Goal: Understand process/instructions: Learn about a topic

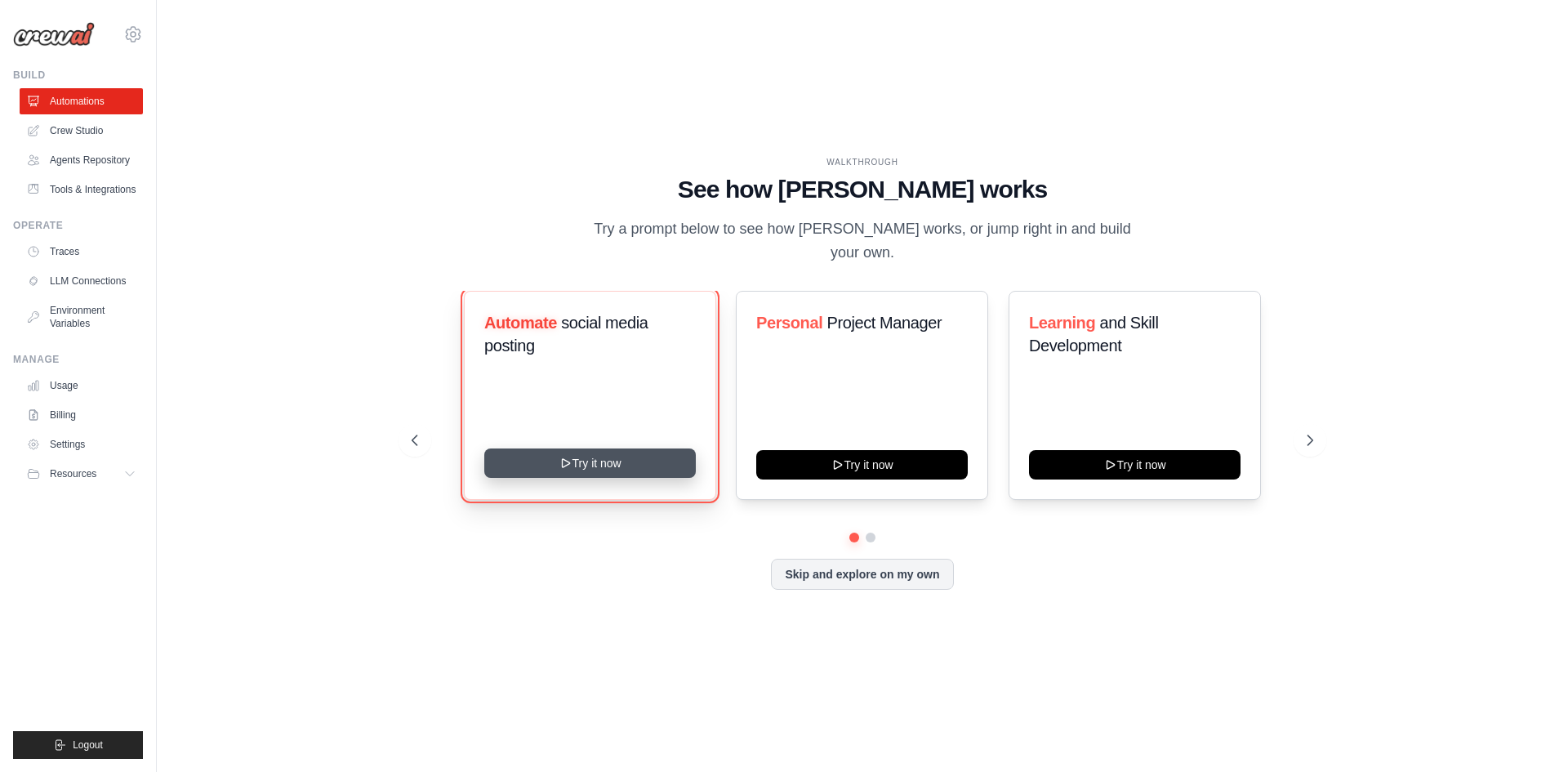
click at [634, 448] on button "Try it now" at bounding box center [590, 463] width 211 height 30
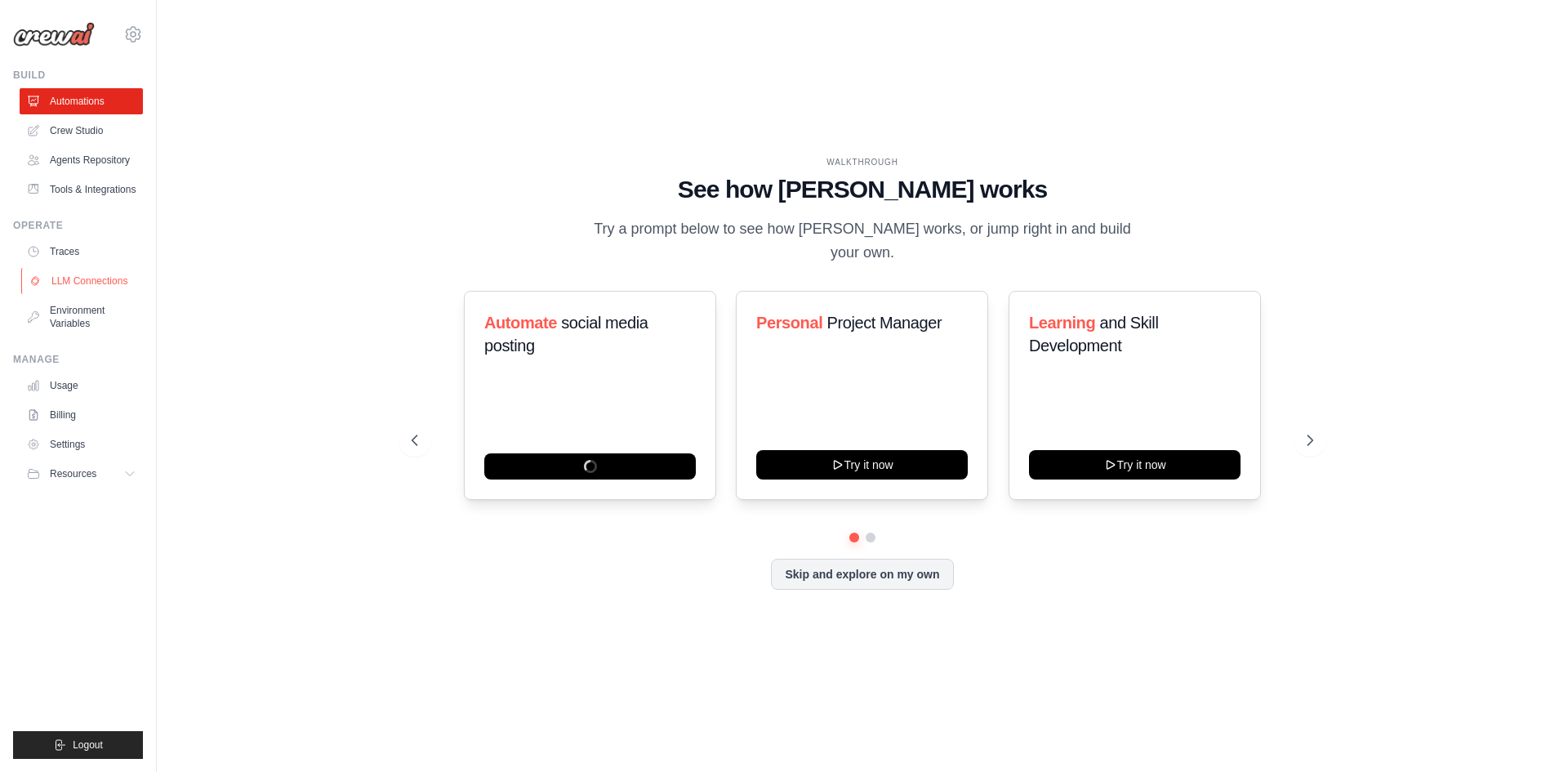
click at [104, 280] on link "LLM Connections" at bounding box center [82, 280] width 123 height 26
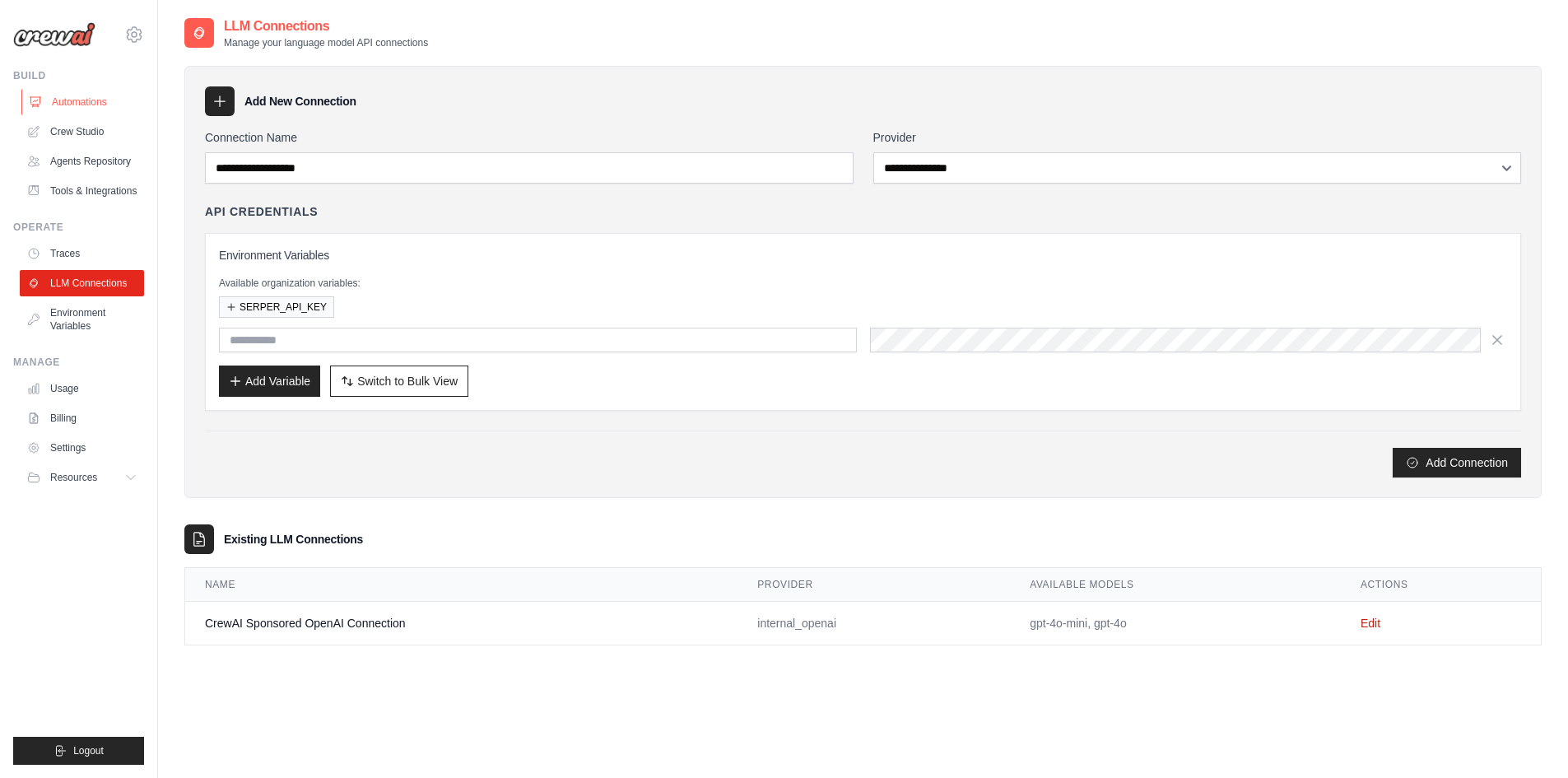
click at [79, 97] on link "Automations" at bounding box center [83, 102] width 124 height 26
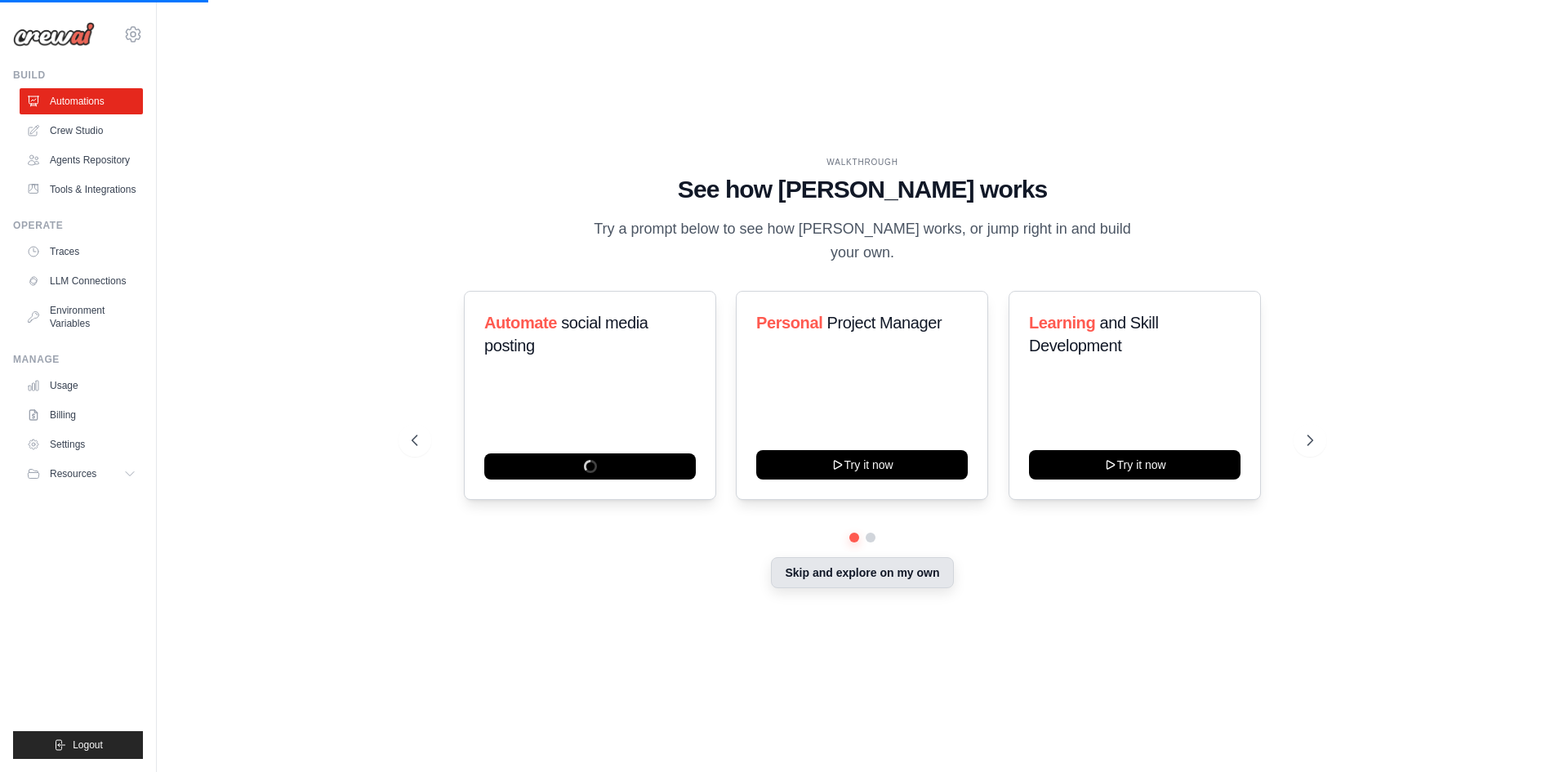
click at [855, 566] on button "Skip and explore on my own" at bounding box center [862, 572] width 182 height 31
click at [869, 531] on button at bounding box center [870, 537] width 13 height 13
click at [875, 532] on button at bounding box center [871, 538] width 12 height 12
click at [852, 532] on button at bounding box center [854, 538] width 12 height 12
click at [1312, 432] on icon at bounding box center [1311, 440] width 16 height 16
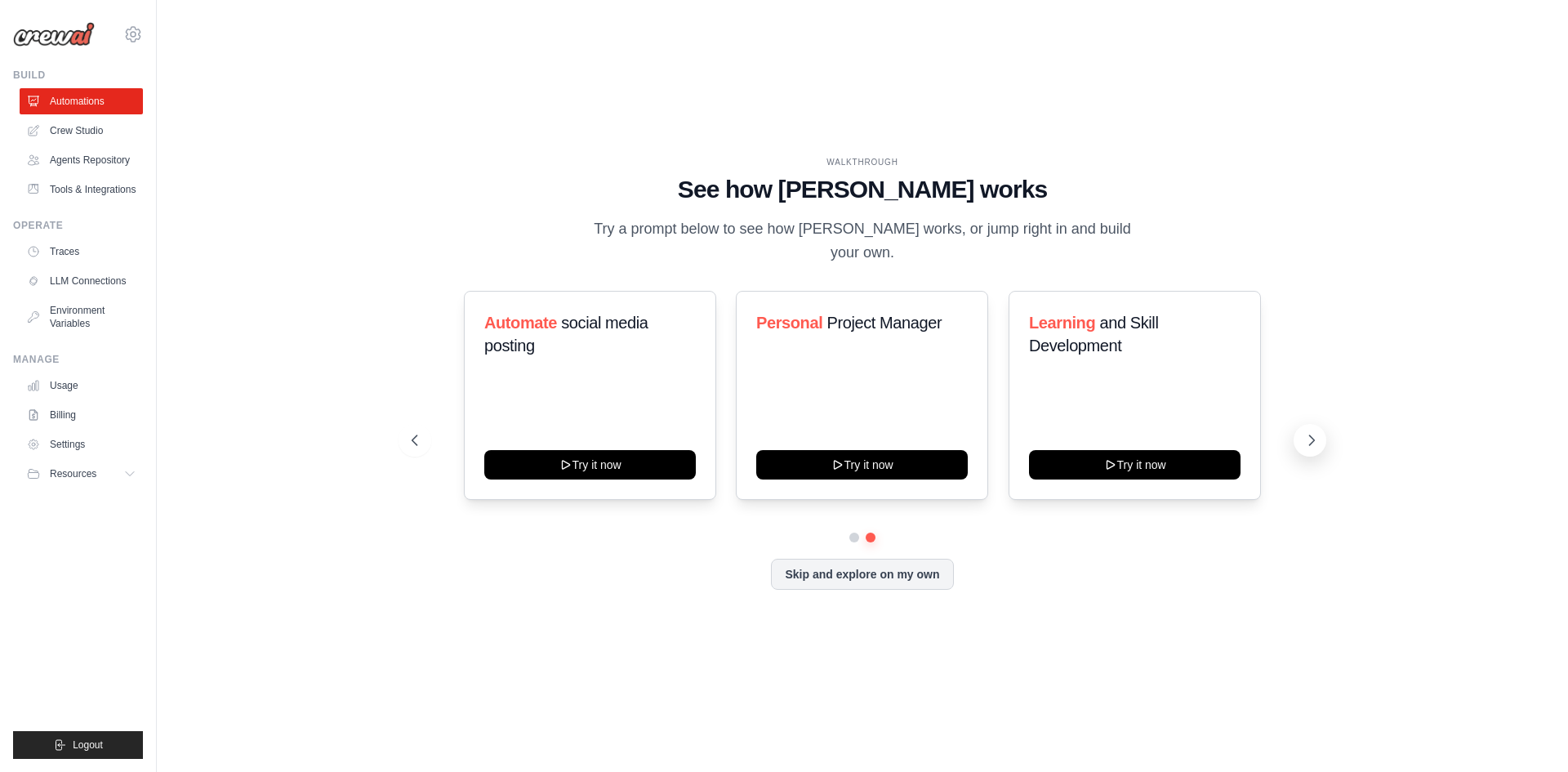
click at [1312, 432] on icon at bounding box center [1311, 440] width 16 height 16
click at [418, 432] on icon at bounding box center [413, 440] width 16 height 16
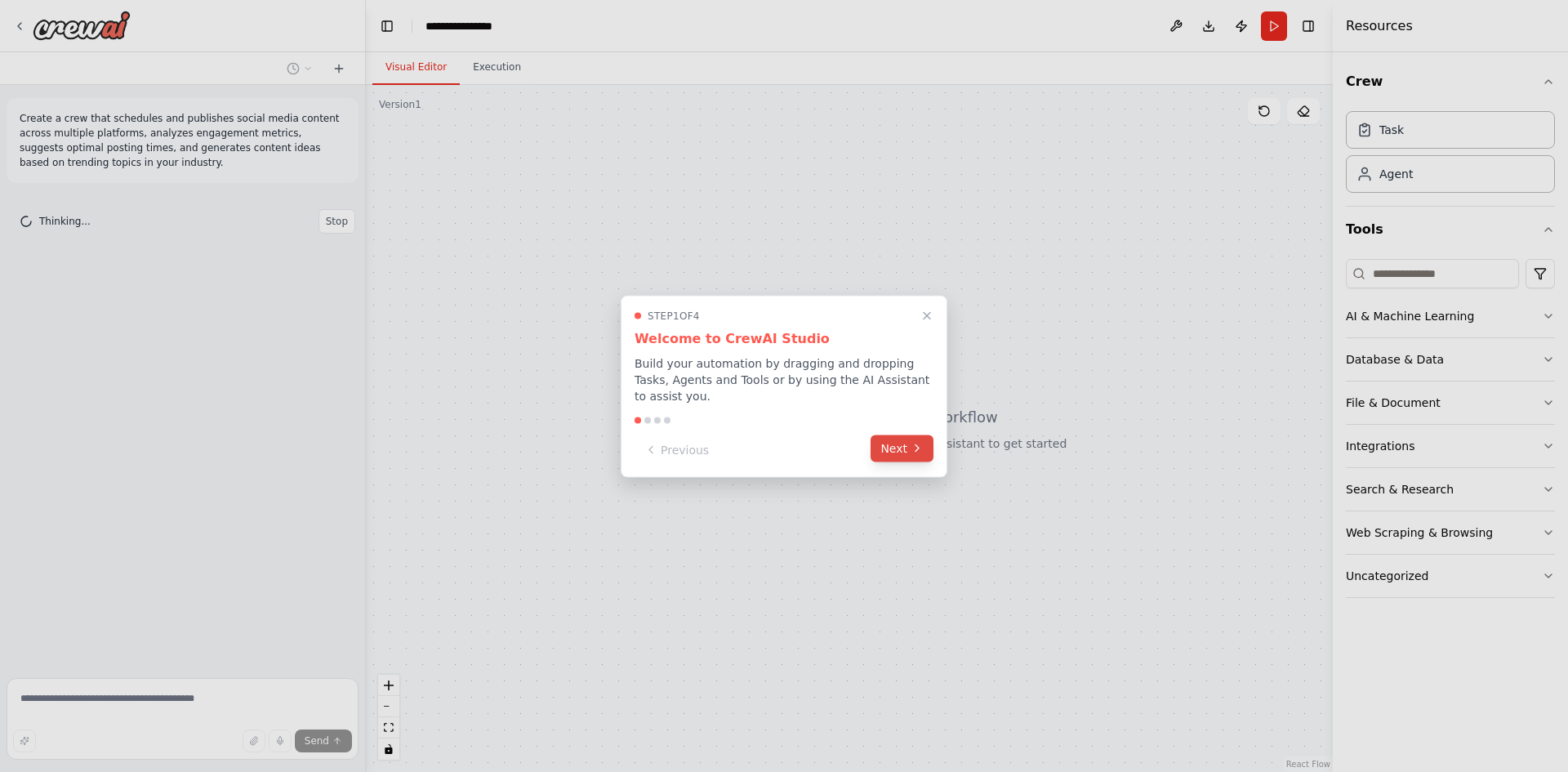
click at [904, 438] on button "Next" at bounding box center [902, 447] width 62 height 27
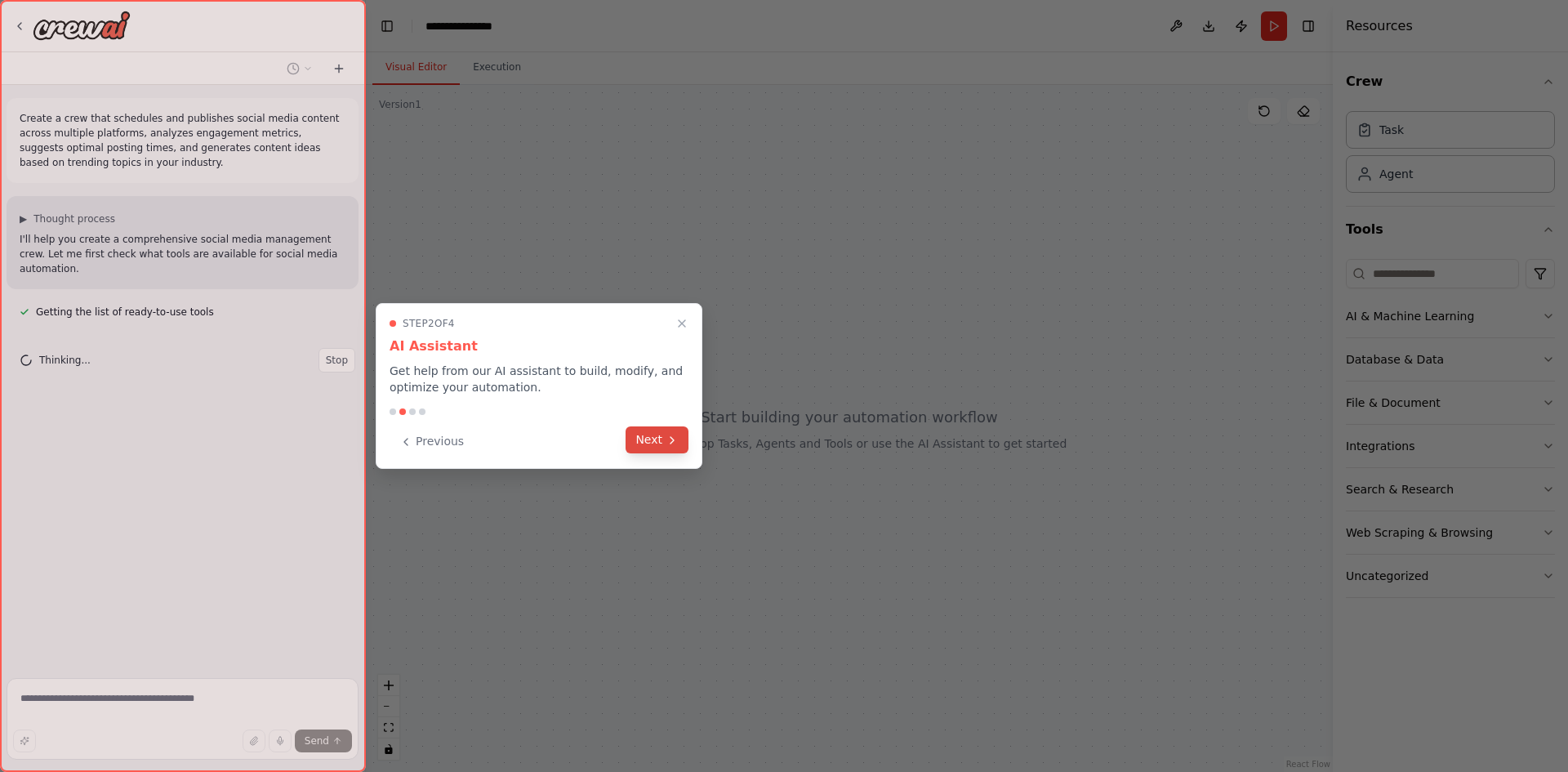
click at [657, 443] on button "Next" at bounding box center [656, 439] width 62 height 27
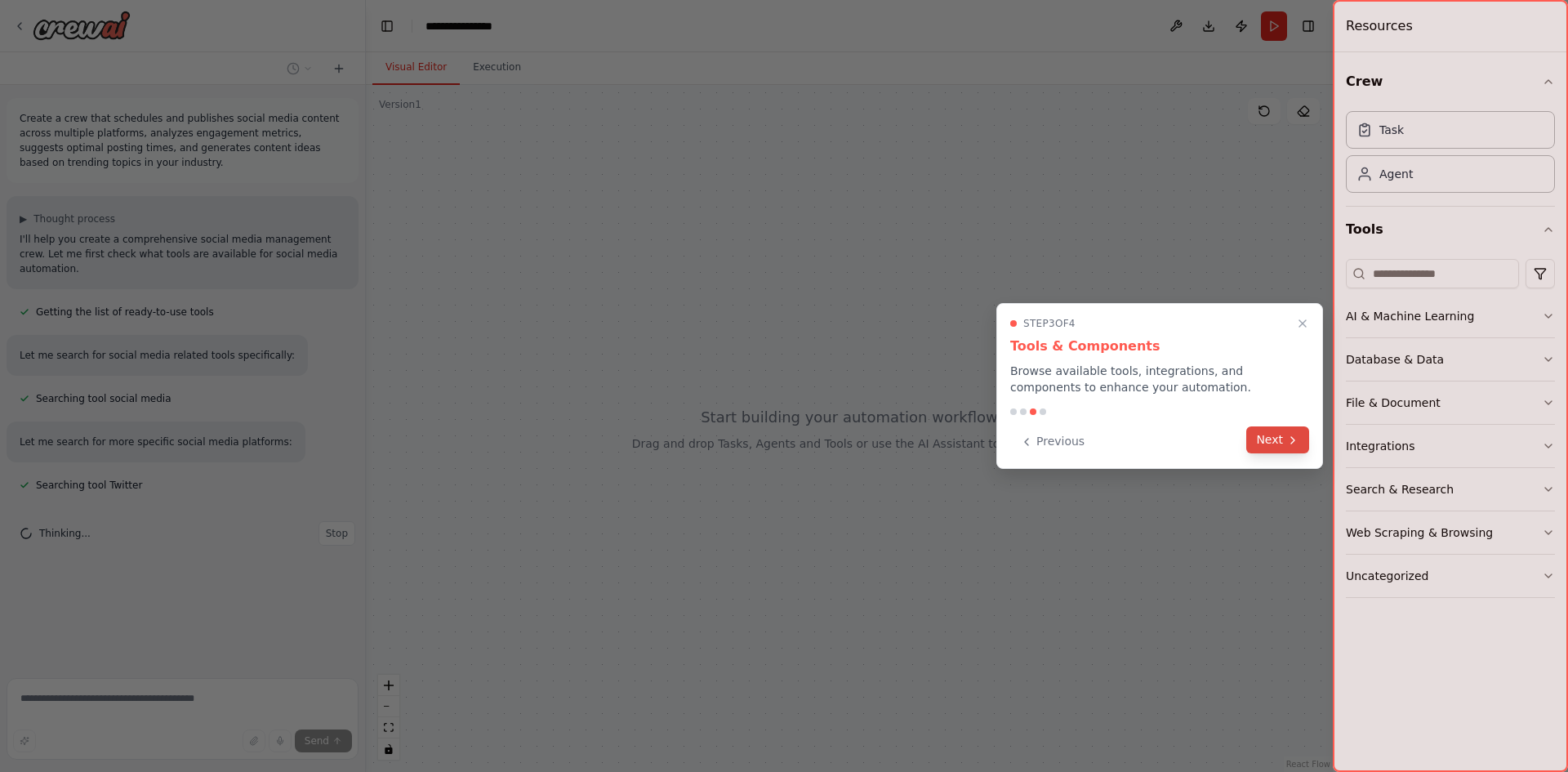
click at [1277, 446] on button "Next" at bounding box center [1278, 439] width 62 height 27
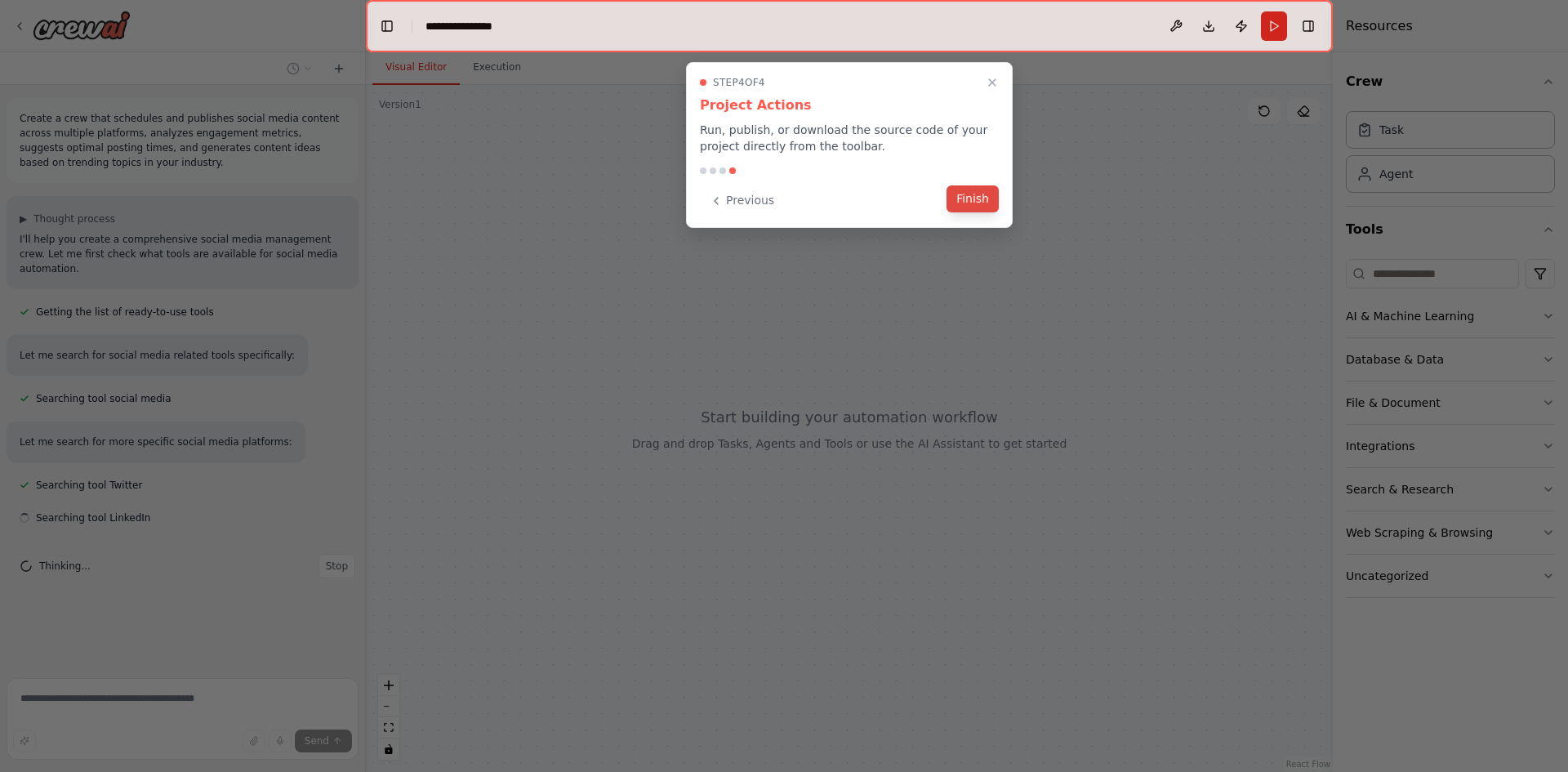
click at [974, 192] on button "Finish" at bounding box center [972, 198] width 53 height 27
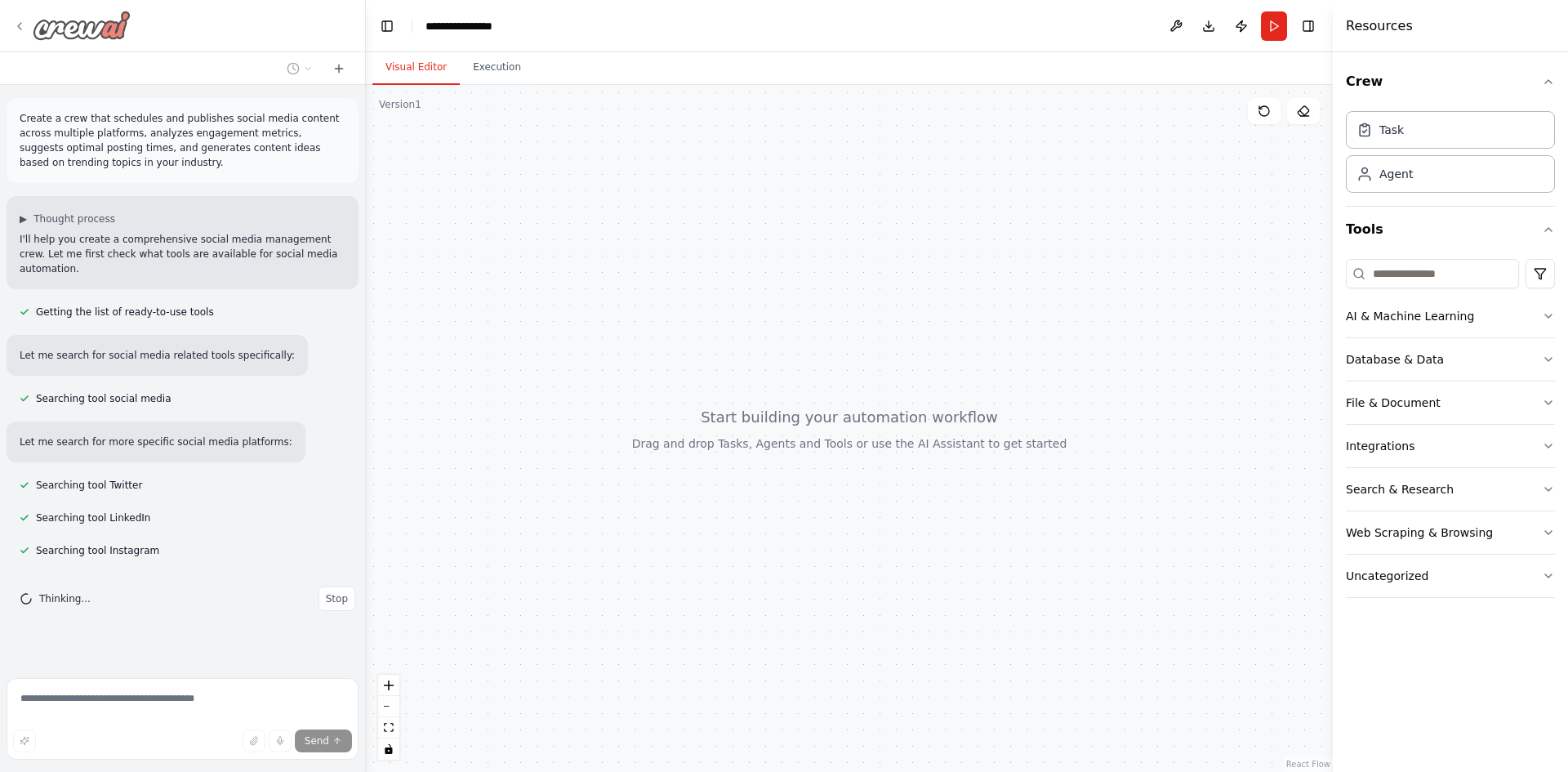
click at [89, 30] on img at bounding box center [81, 26] width 98 height 30
